Goal: Task Accomplishment & Management: Use online tool/utility

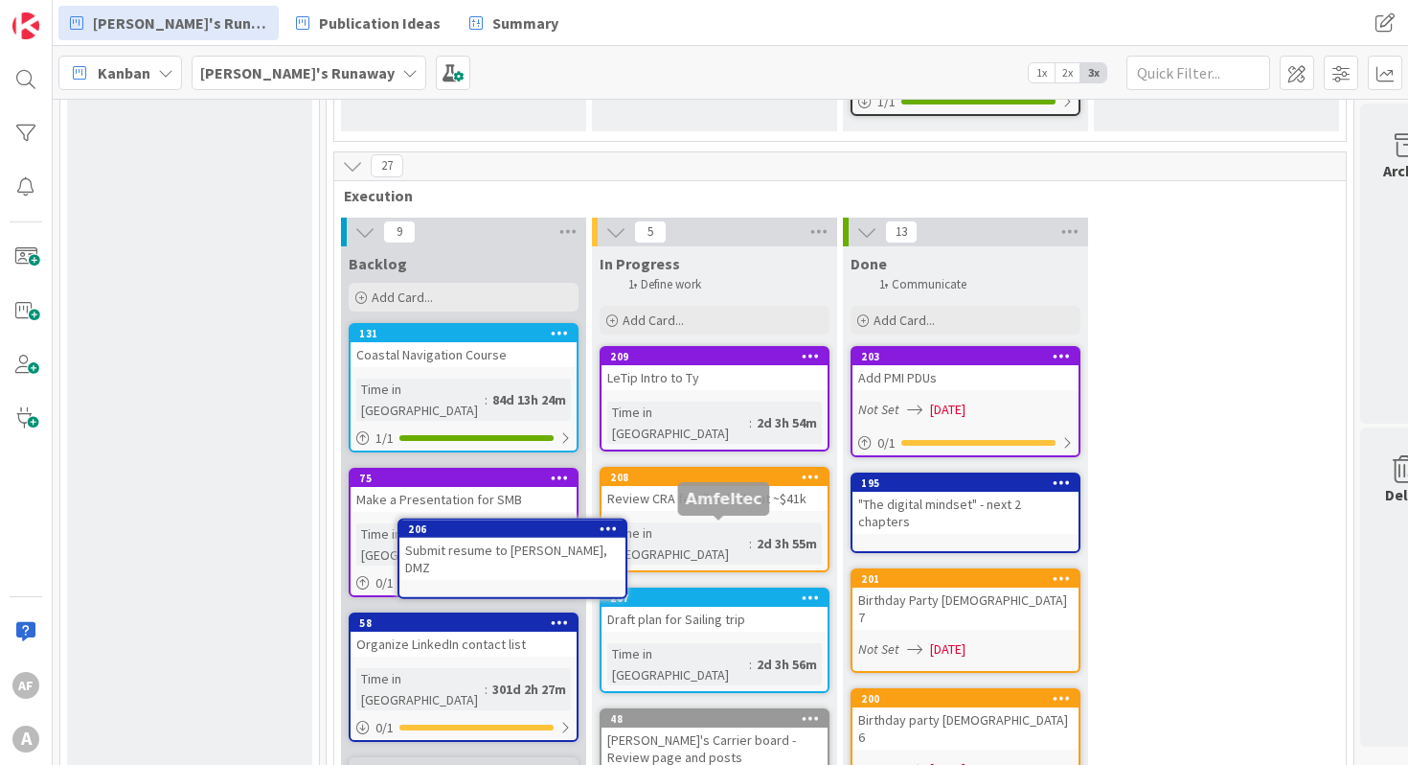
scroll to position [1178, 0]
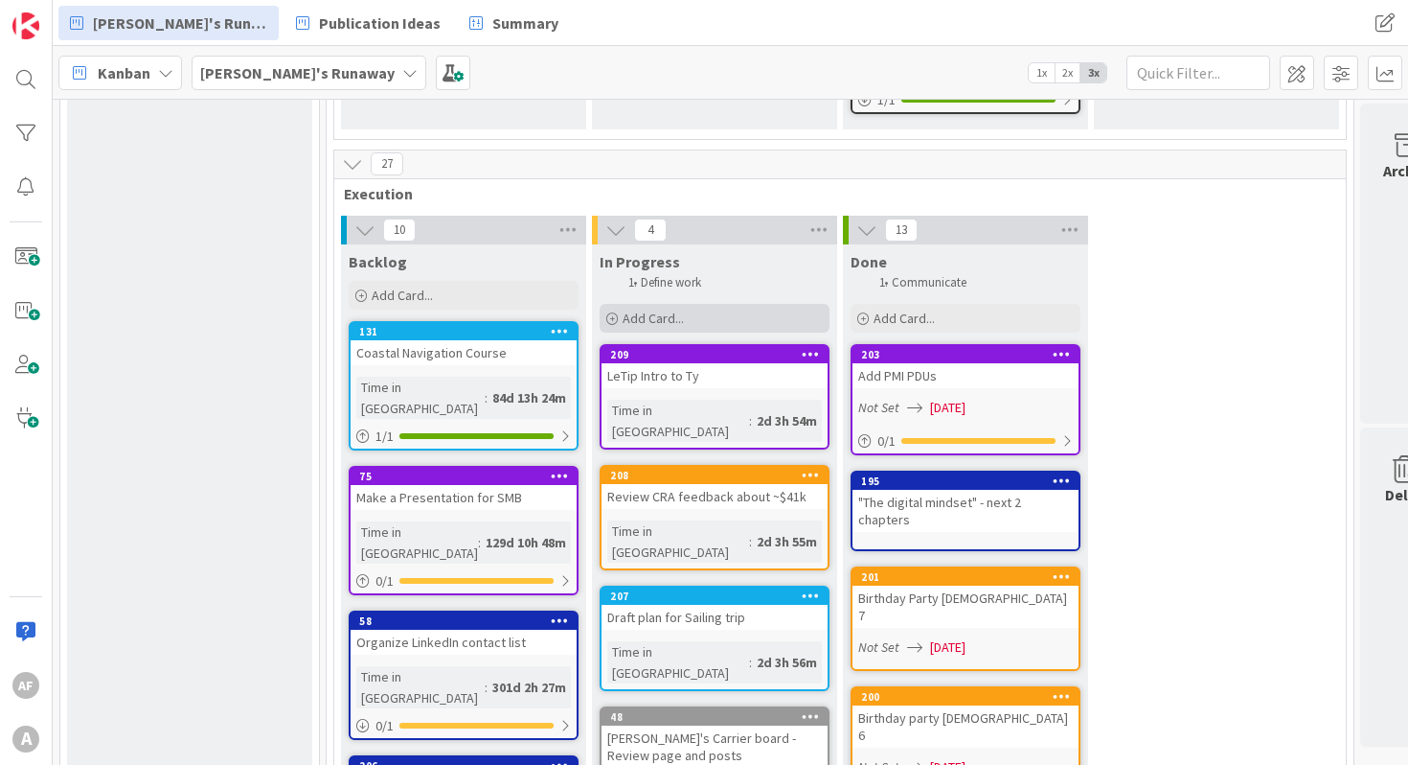
click at [659, 309] on span "Add Card..." at bounding box center [653, 317] width 61 height 17
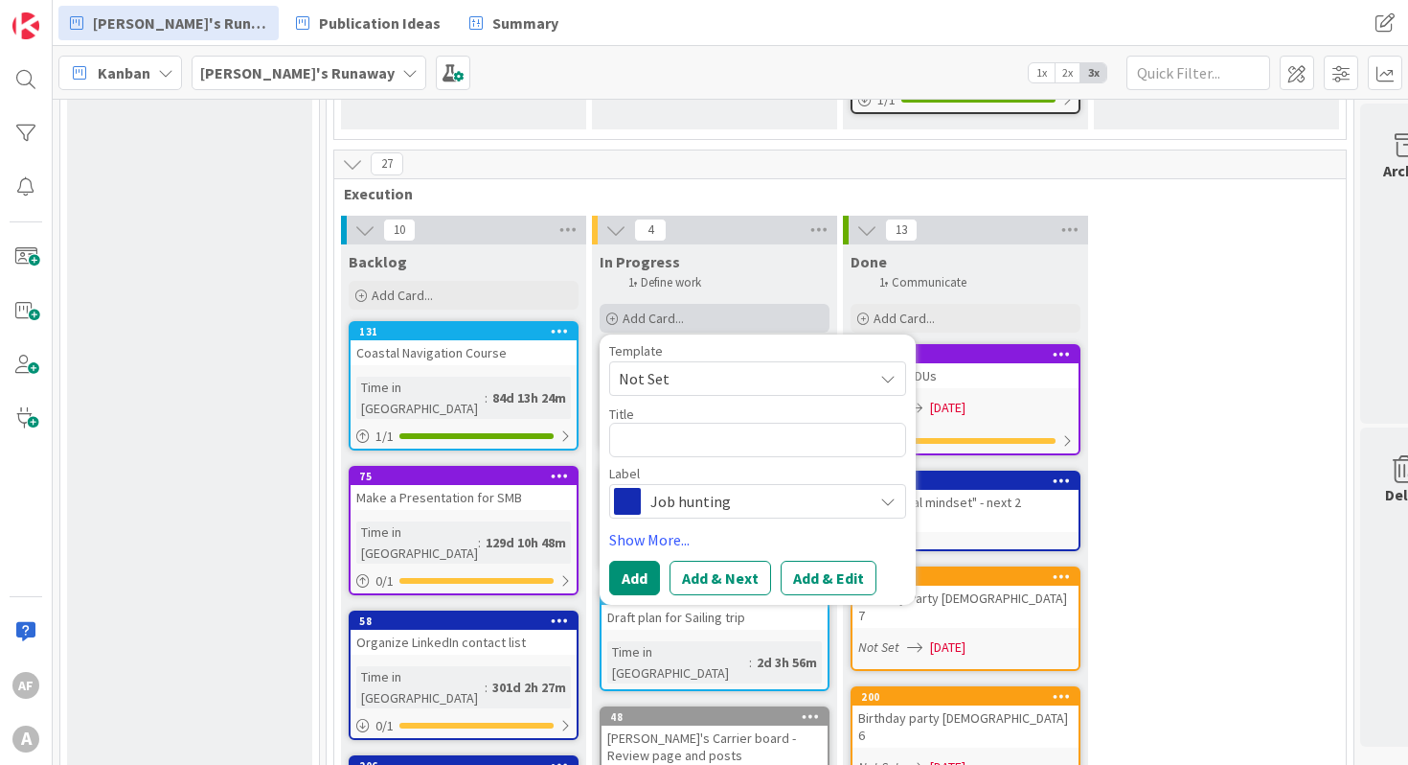
type textarea "x"
type textarea "C"
type textarea "x"
type textarea "Ca"
type textarea "x"
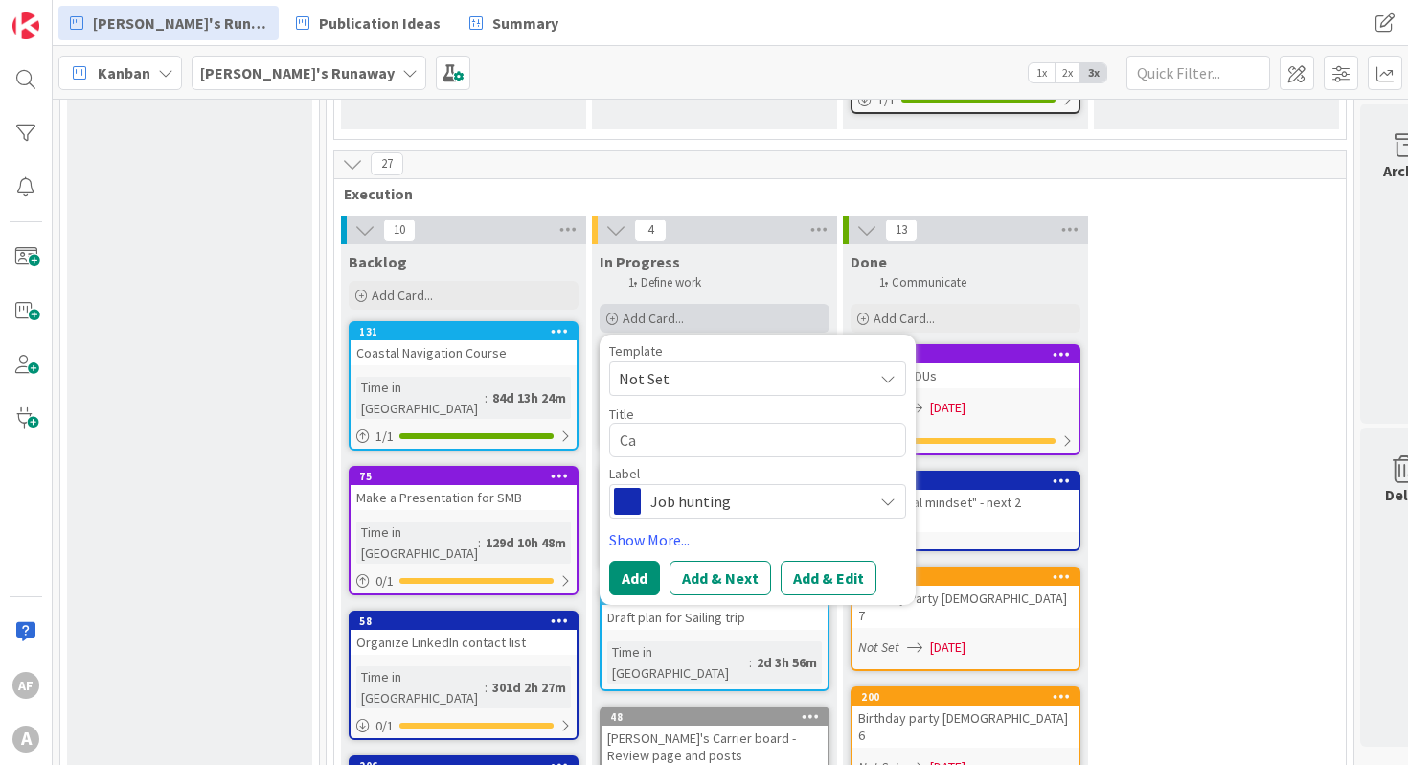
type textarea "Cal"
type textarea "x"
type textarea "Call"
type textarea "x"
type textarea "Call"
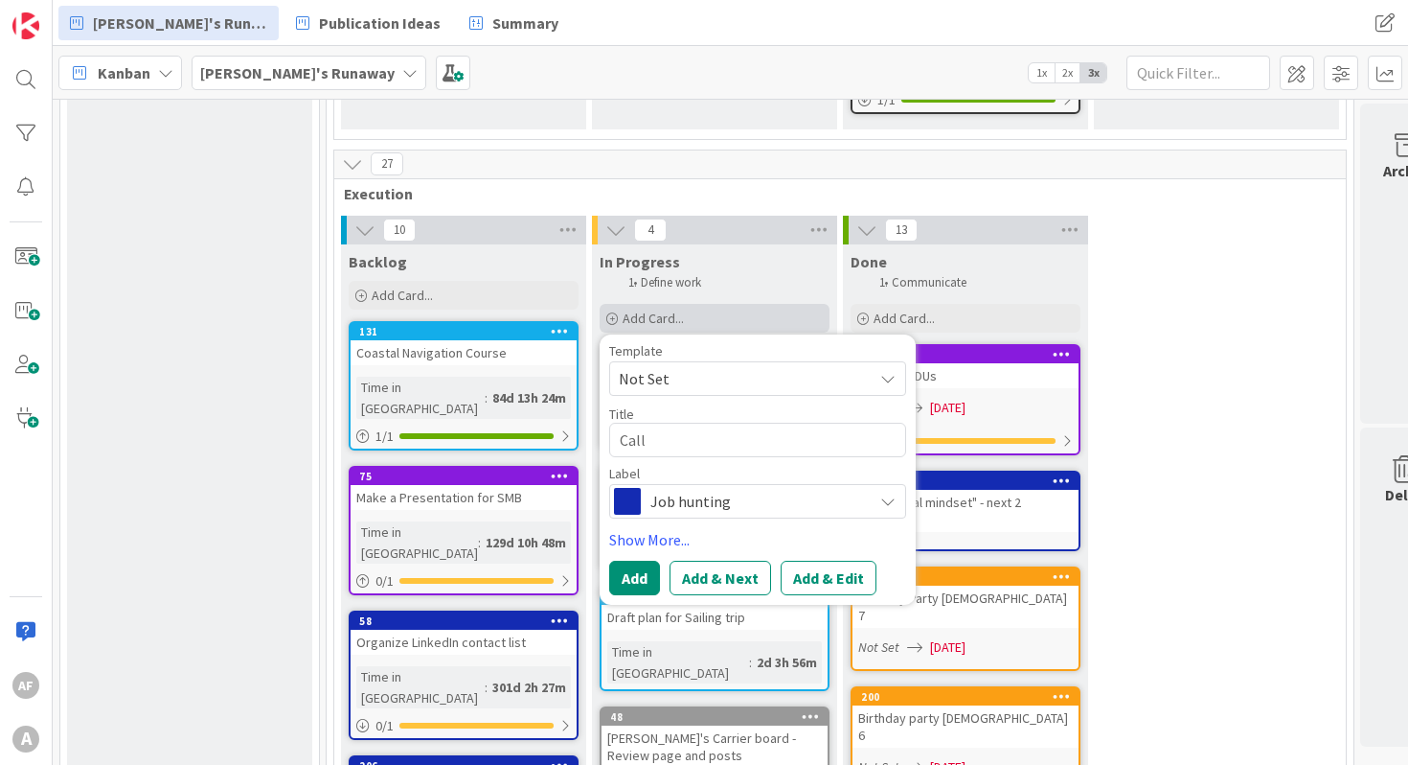
type textarea "x"
type textarea "Call T"
type textarea "x"
type textarea "Call TD"
type textarea "x"
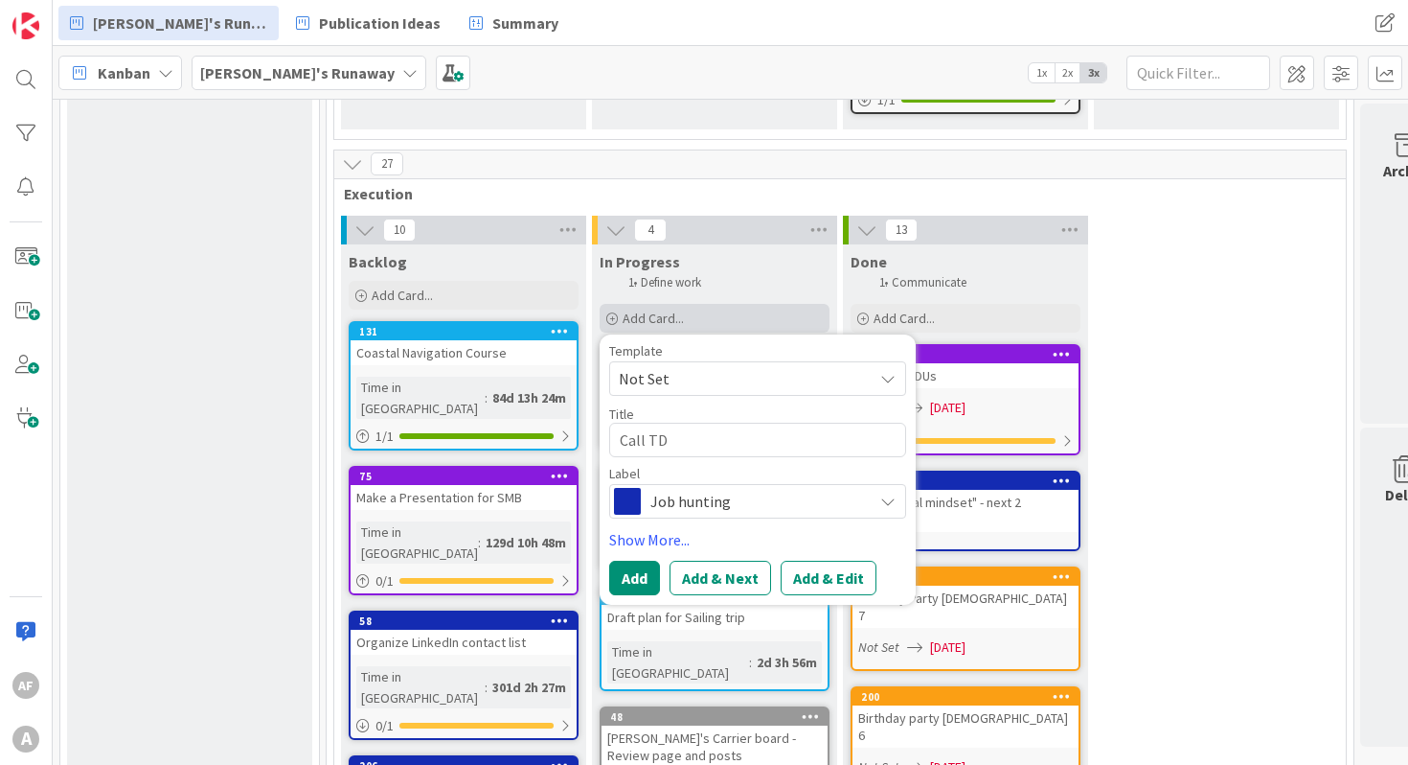
type textarea "Call TD"
type textarea "x"
type textarea "Call TD I"
type textarea "x"
type textarea "Call TD Inv"
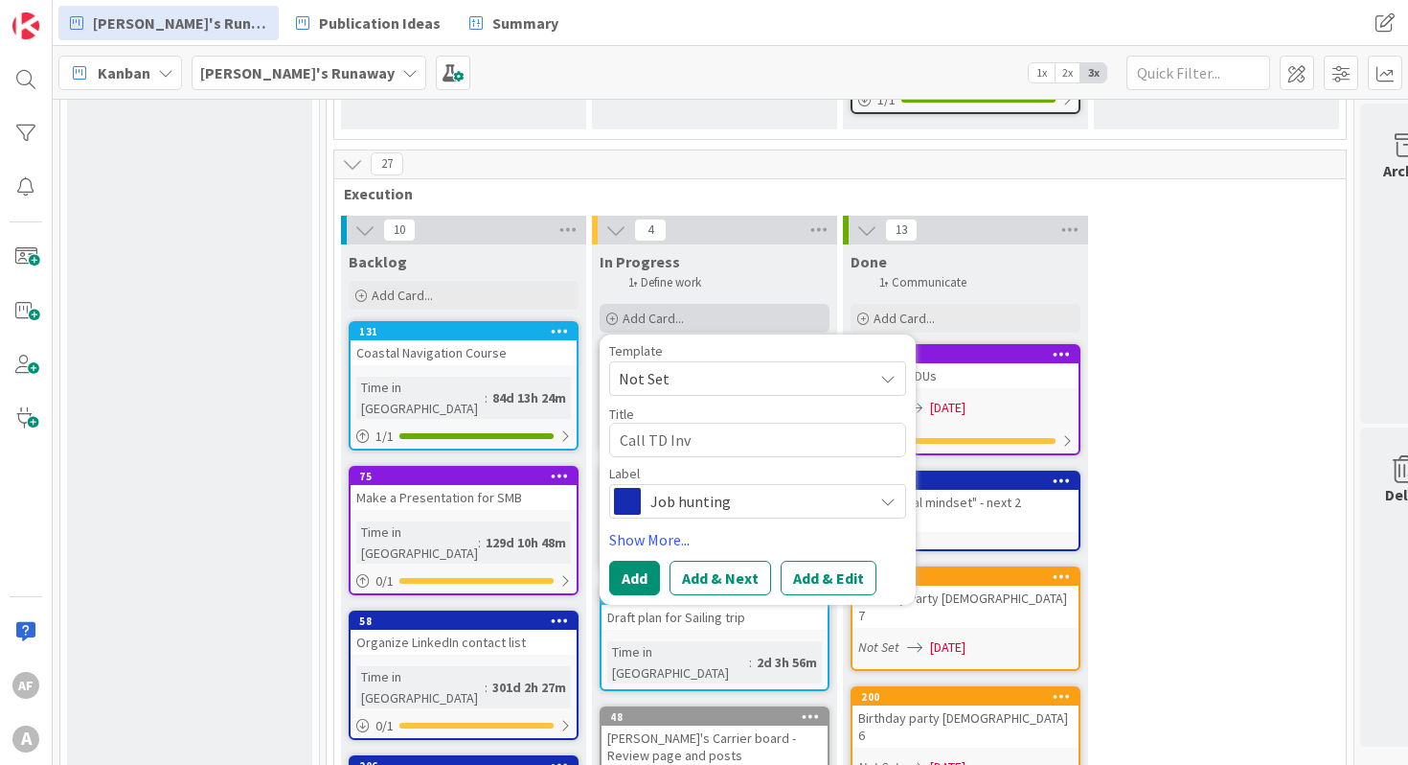
type textarea "x"
type textarea "Call TD Inve"
type textarea "x"
type textarea "Call TD Inves"
type textarea "x"
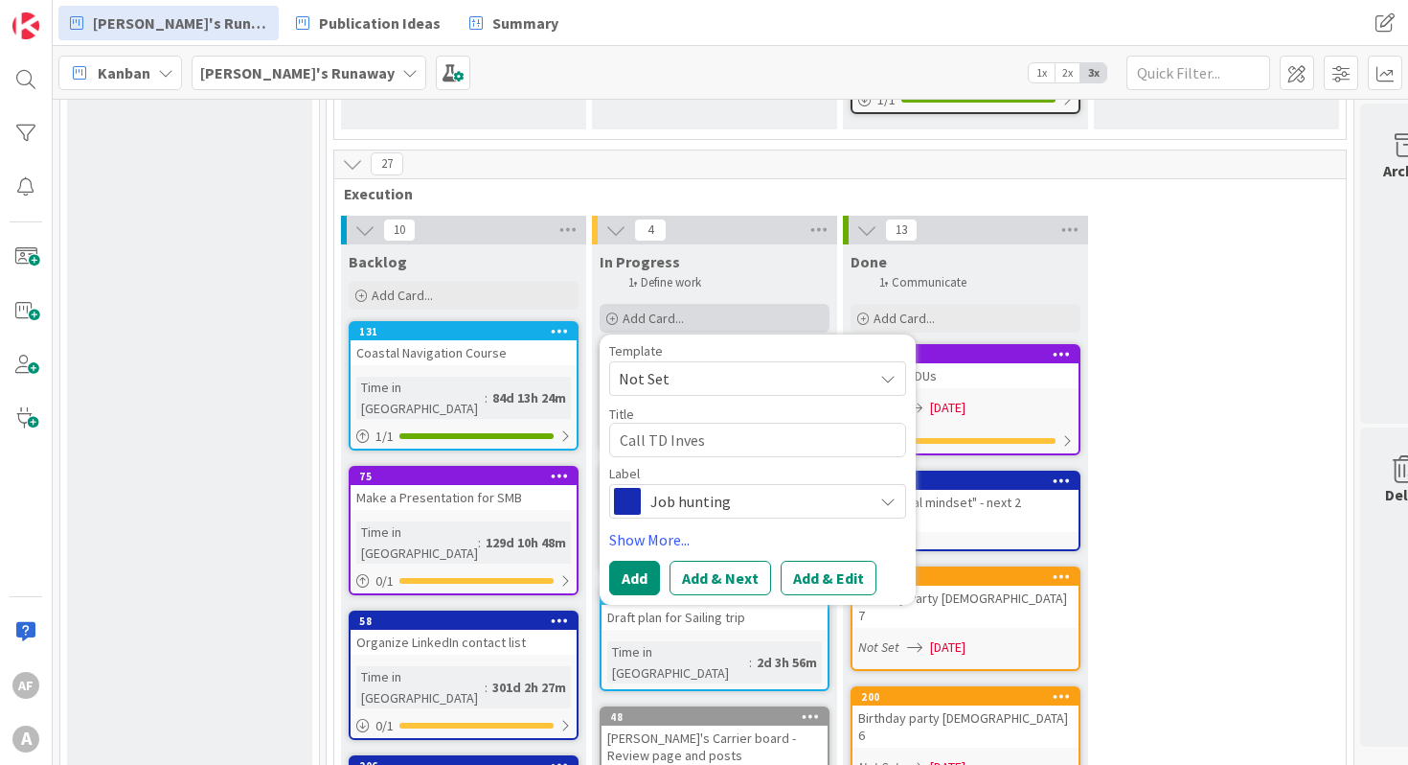
type textarea "Call TD Invest"
type textarea "x"
type textarea "Call TD Investm"
type textarea "x"
type textarea "Call TD Investmen"
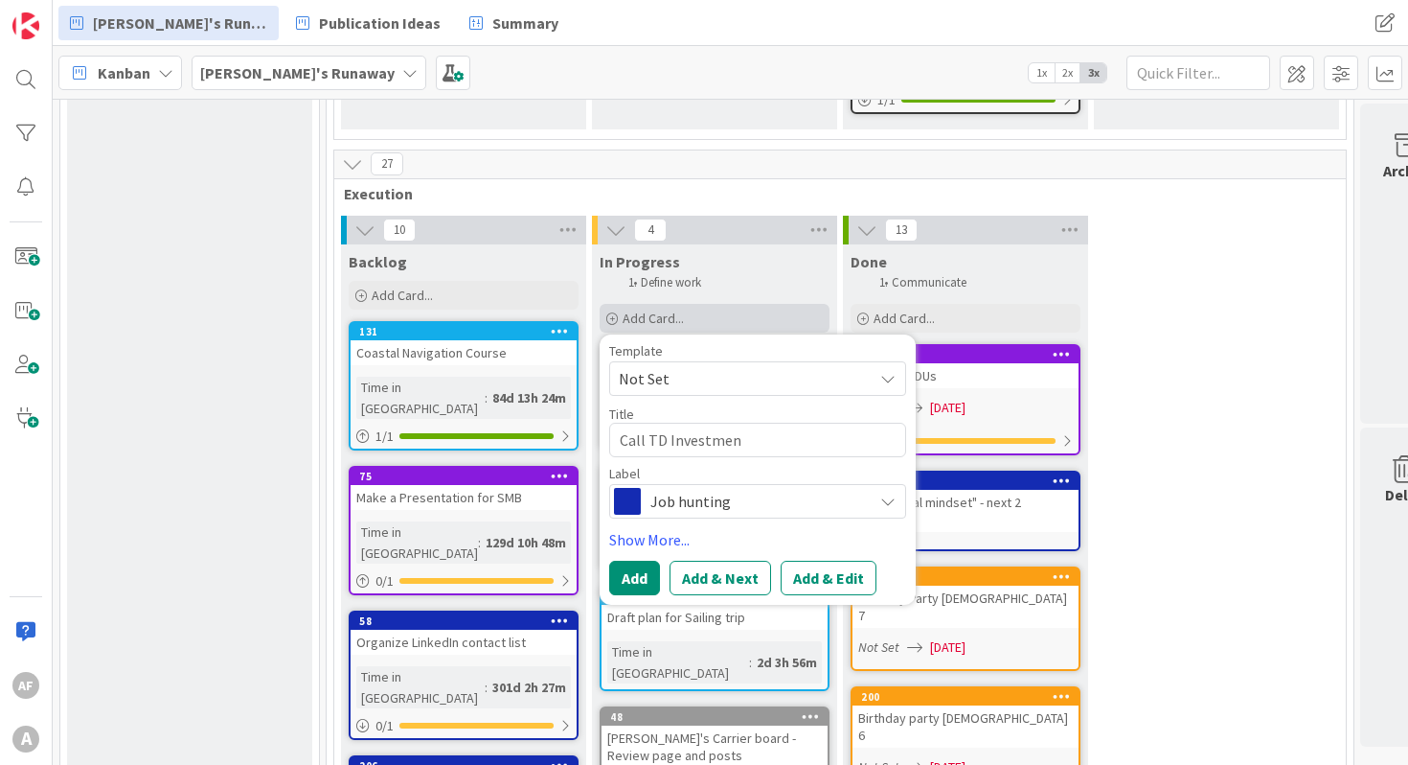
type textarea "x"
type textarea "Call TD Investment"
type textarea "x"
type textarea "Call TD Investment"
type textarea "x"
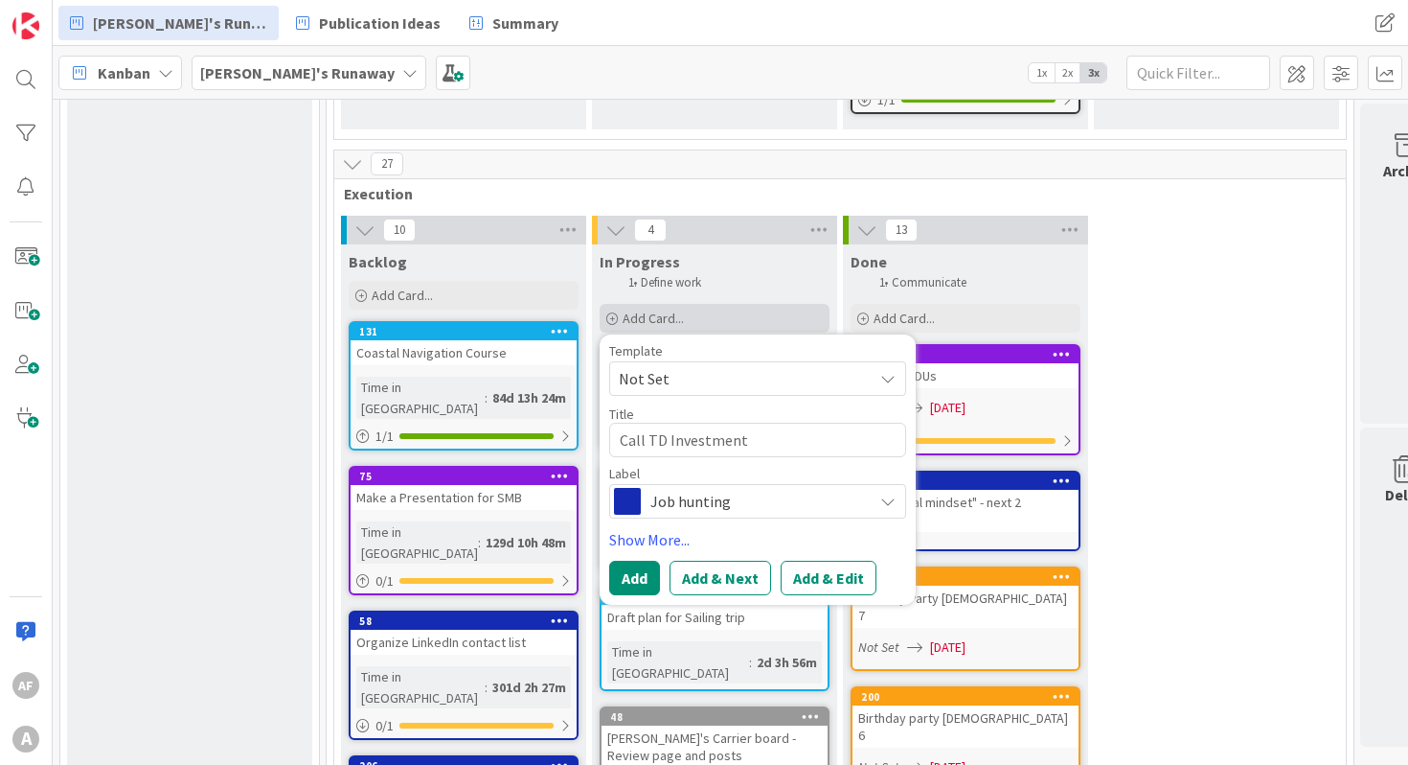
type textarea "Call TD Investment r"
type textarea "x"
type textarea "Call TD Investment re"
type textarea "x"
type textarea "Call TD Investment reg"
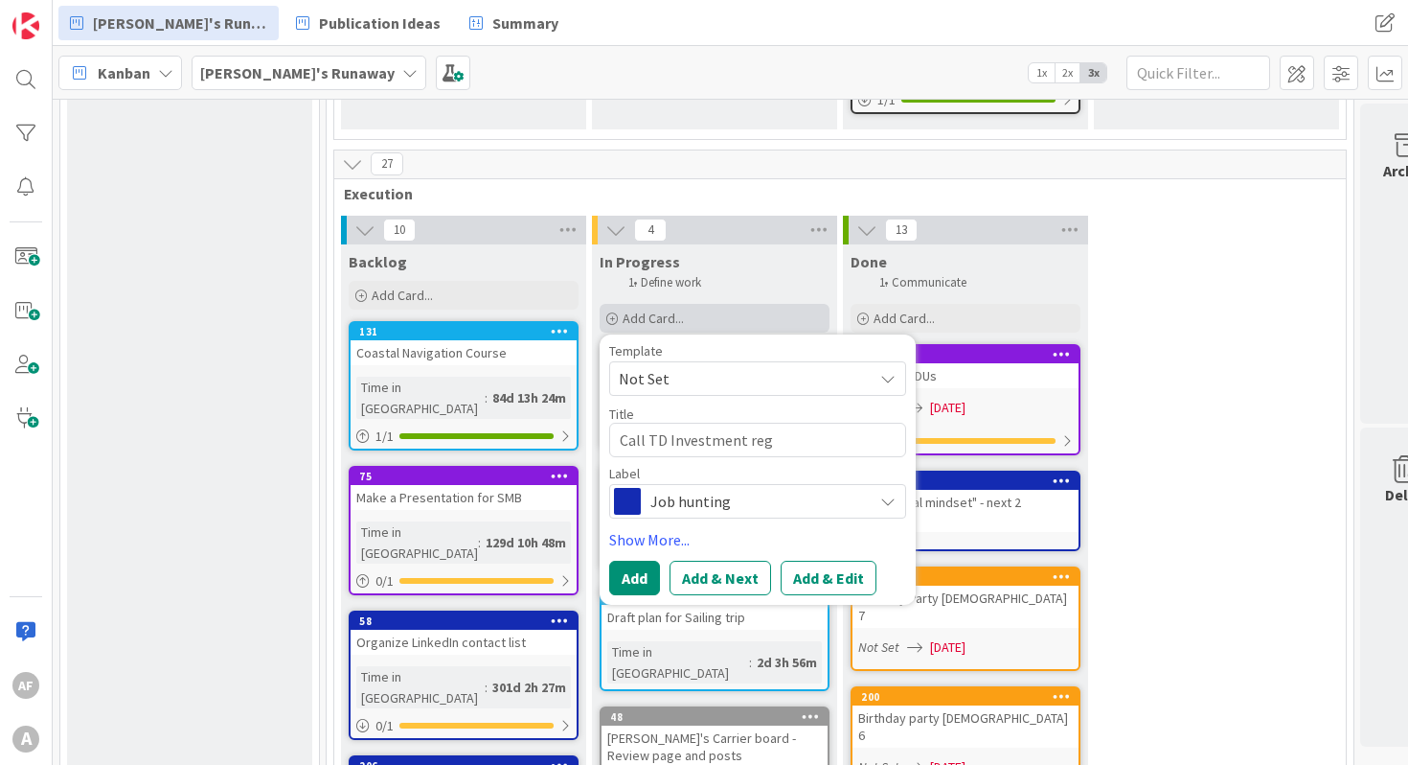
type textarea "x"
type textarea "Call TD Investment rega"
type textarea "x"
type textarea "Call TD Investment regar"
type textarea "x"
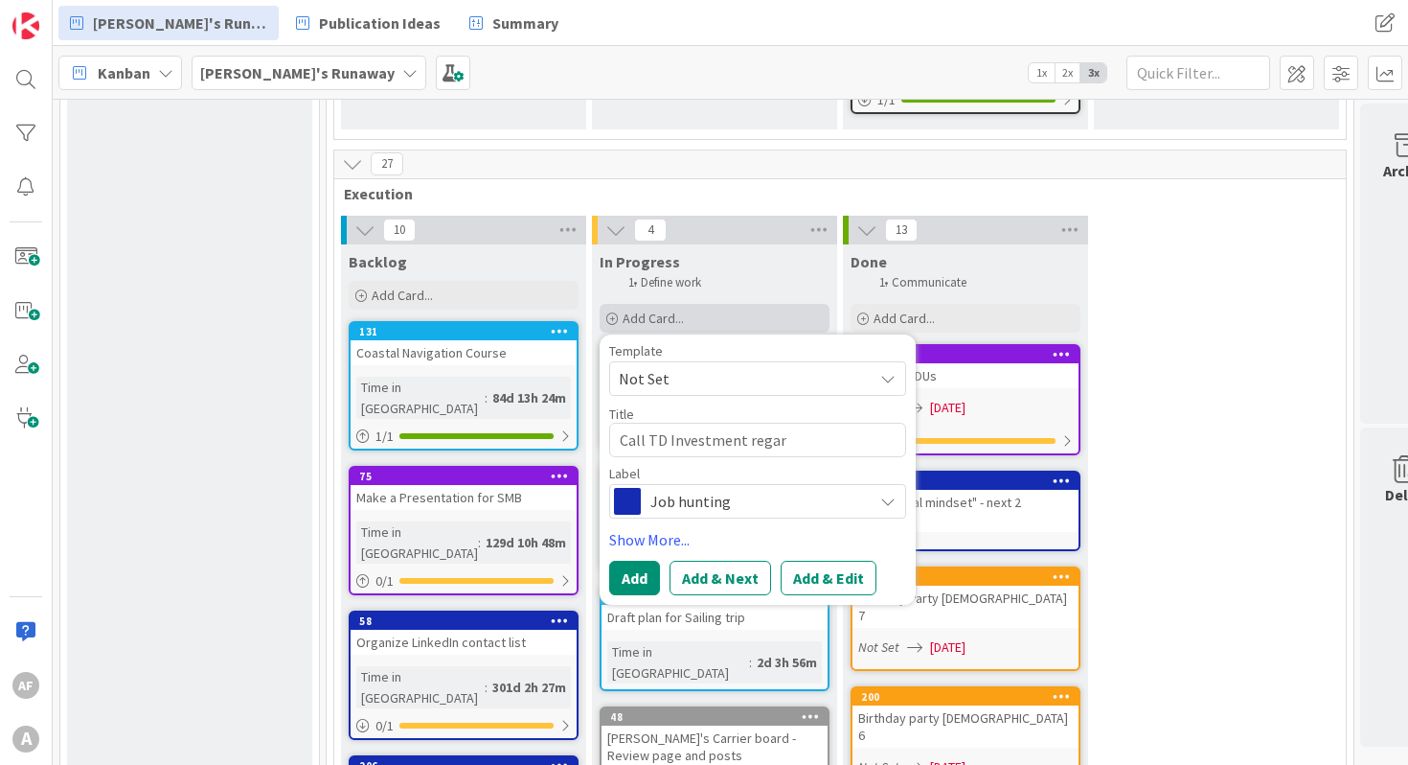
type textarea "Call TD Investment regard"
type textarea "x"
type textarea "Call TD Investment regardi"
type textarea "x"
type textarea "Call TD Investment regardin"
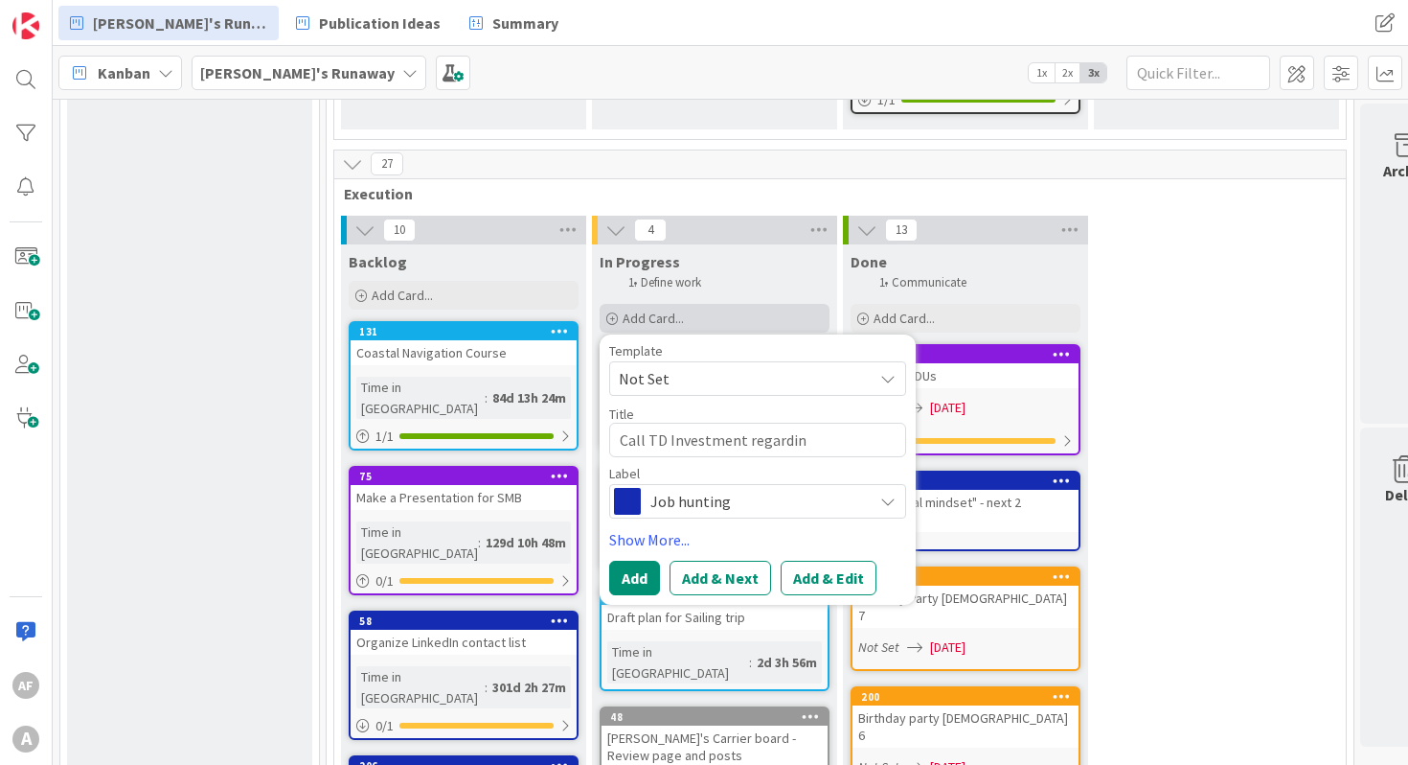
type textarea "x"
type textarea "Call TD Investment regarding"
type textarea "x"
type textarea "Call TD Investment regarding"
type textarea "x"
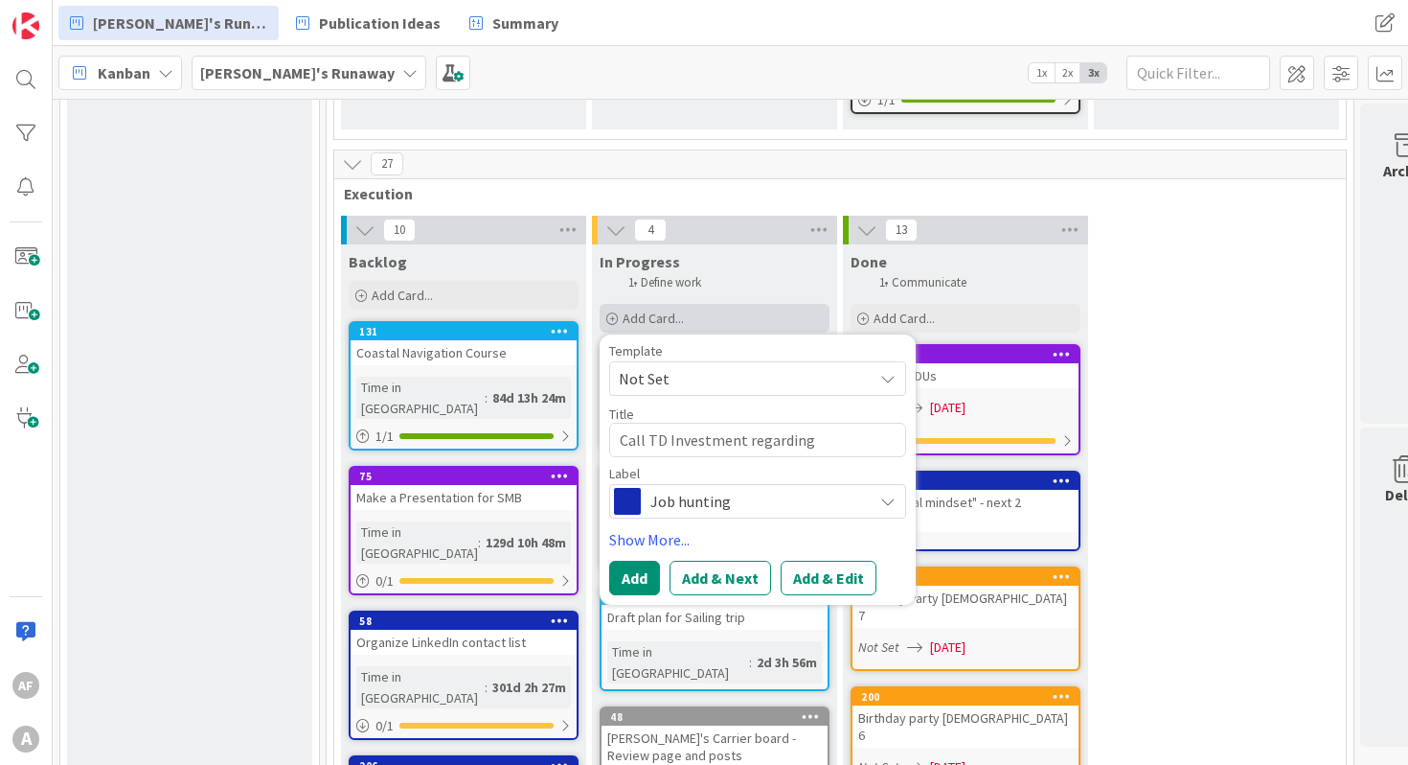
type textarea "Call TD Investment regarding f"
type textarea "x"
type textarea "Call TD Investment regarding fe"
type textarea "x"
type textarea "Call TD Investment regarding fee"
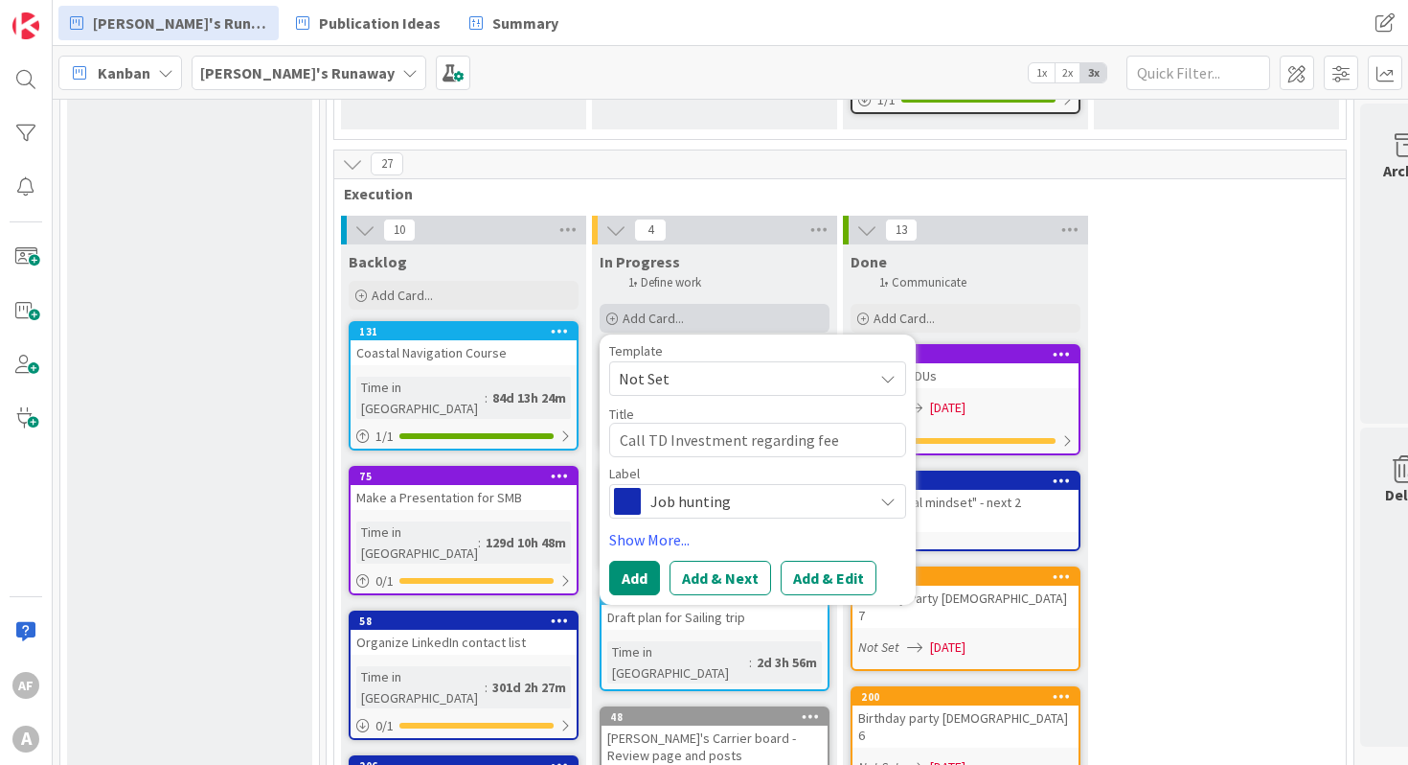
type textarea "x"
type textarea "Call TD Investment regarding fees"
click at [738, 488] on span "Job hunting" at bounding box center [756, 501] width 213 height 27
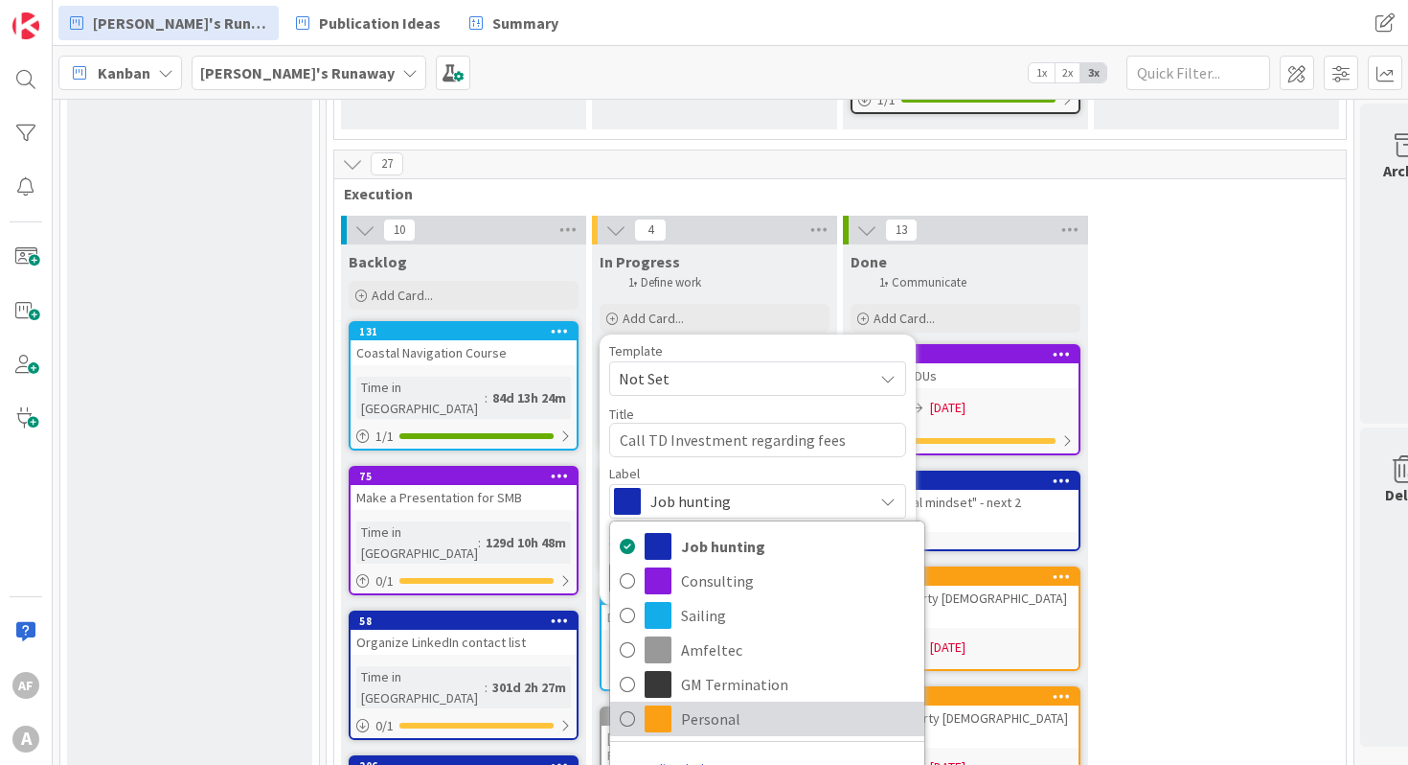
click at [737, 704] on span "Personal" at bounding box center [798, 718] width 234 height 29
type textarea "x"
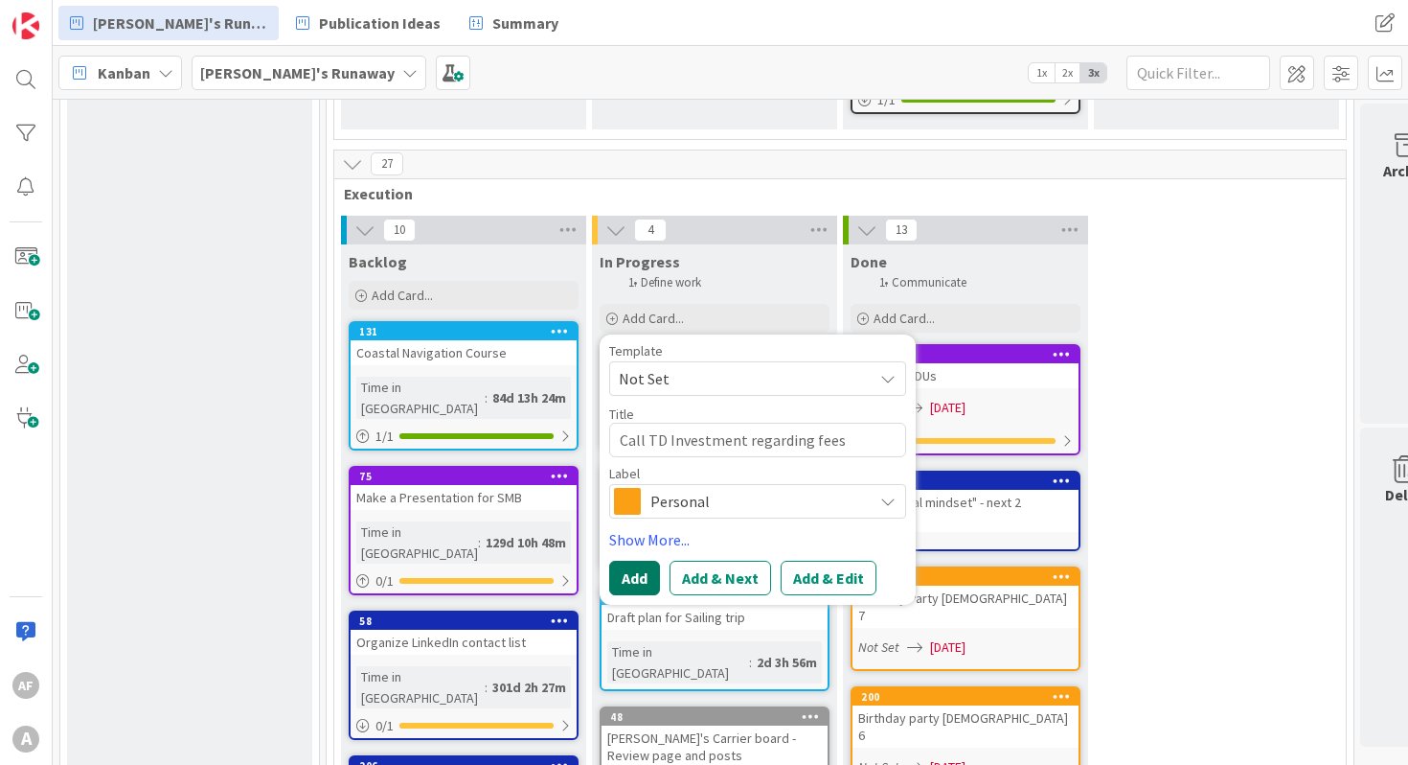
click at [638, 560] on button "Add" at bounding box center [634, 577] width 51 height 34
